Goal: Unclear

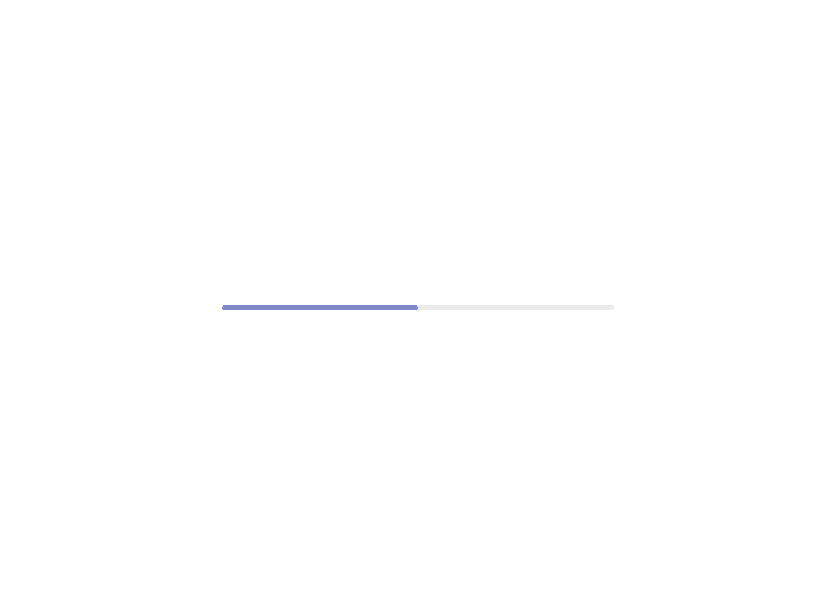
click at [92, 258] on div at bounding box center [418, 307] width 836 height 615
click at [429, 314] on div at bounding box center [418, 307] width 836 height 615
click at [408, 310] on progress at bounding box center [418, 307] width 392 height 5
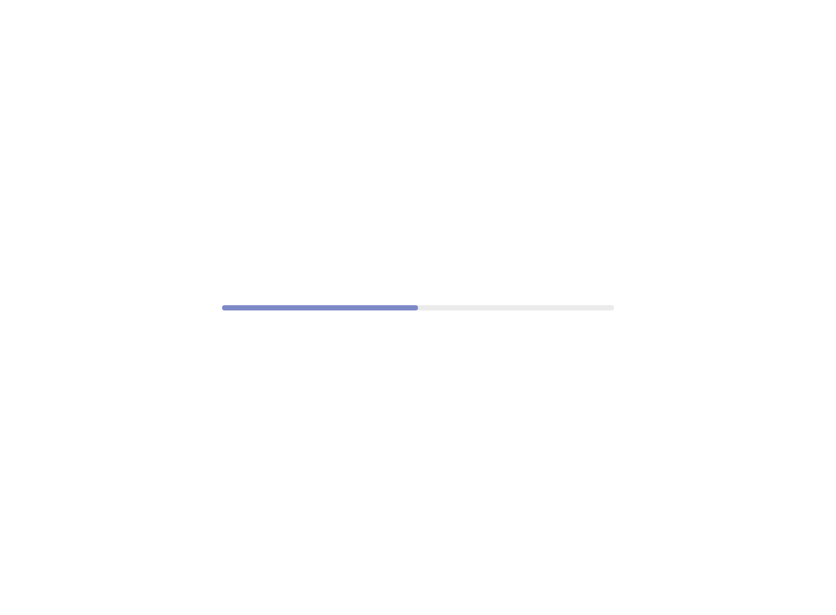
click at [408, 310] on progress at bounding box center [418, 307] width 392 height 5
click at [97, 355] on div at bounding box center [418, 307] width 836 height 615
